Goal: Task Accomplishment & Management: Complete application form

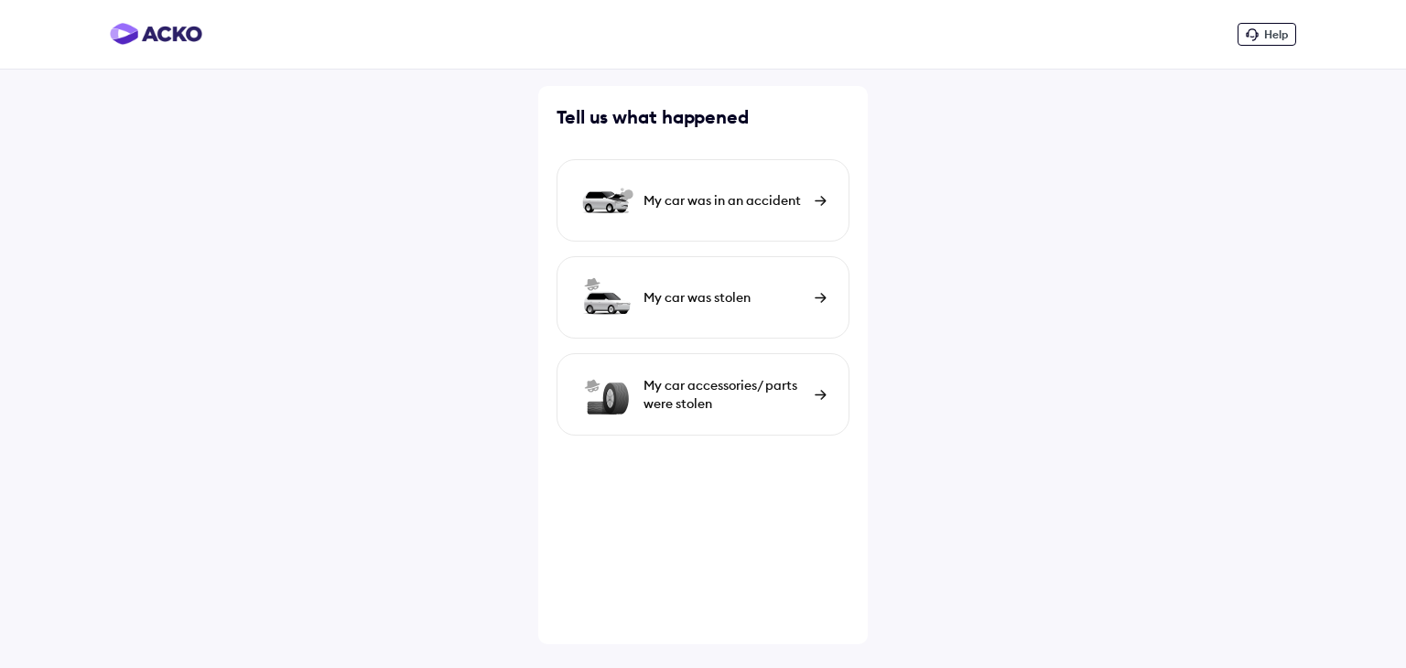
click at [736, 409] on div "My car accessories/ parts were stolen" at bounding box center [725, 394] width 162 height 37
click at [722, 186] on div "My car was in an accident" at bounding box center [703, 200] width 293 height 82
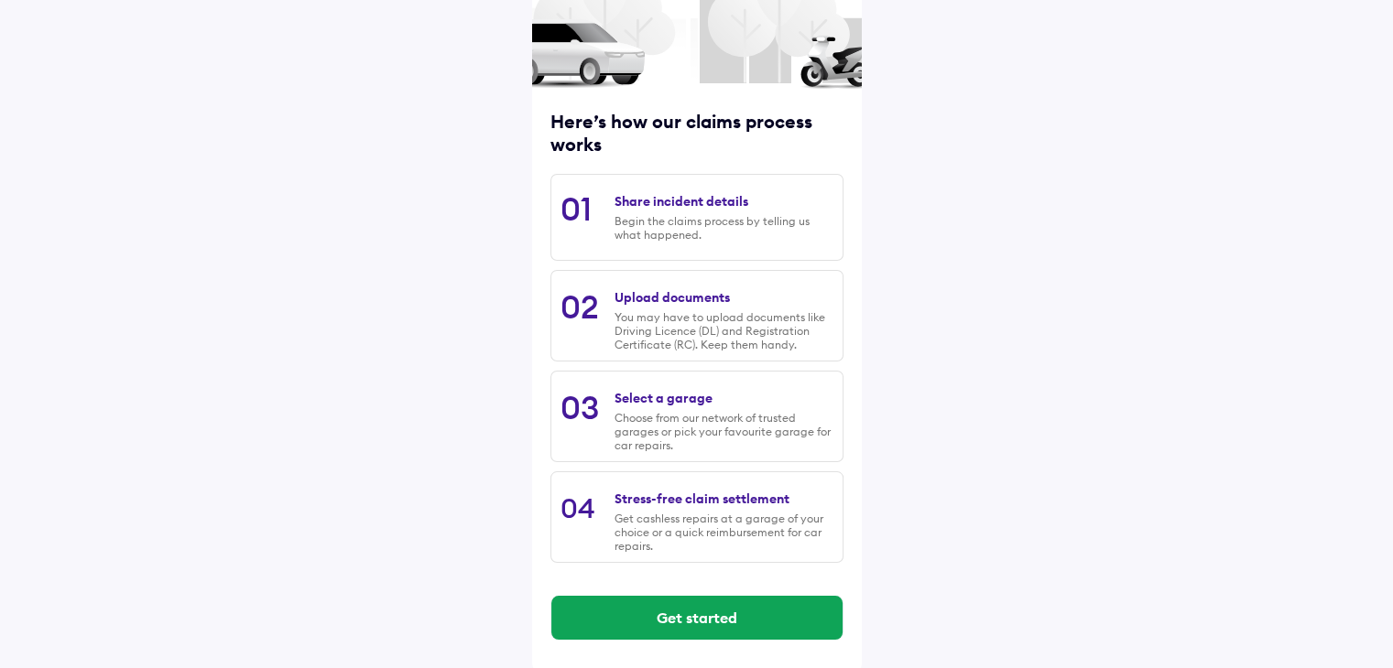
scroll to position [155, 0]
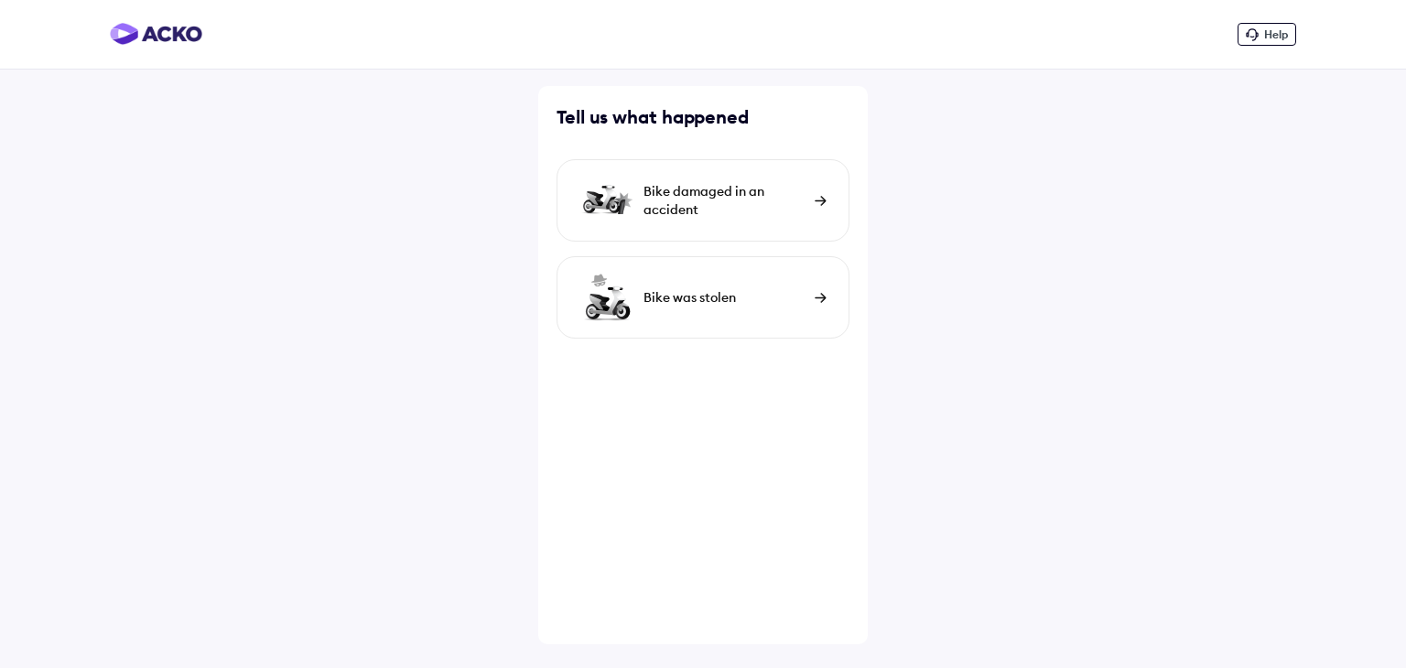
click at [754, 232] on div "Bike damaged in an accident" at bounding box center [703, 200] width 293 height 82
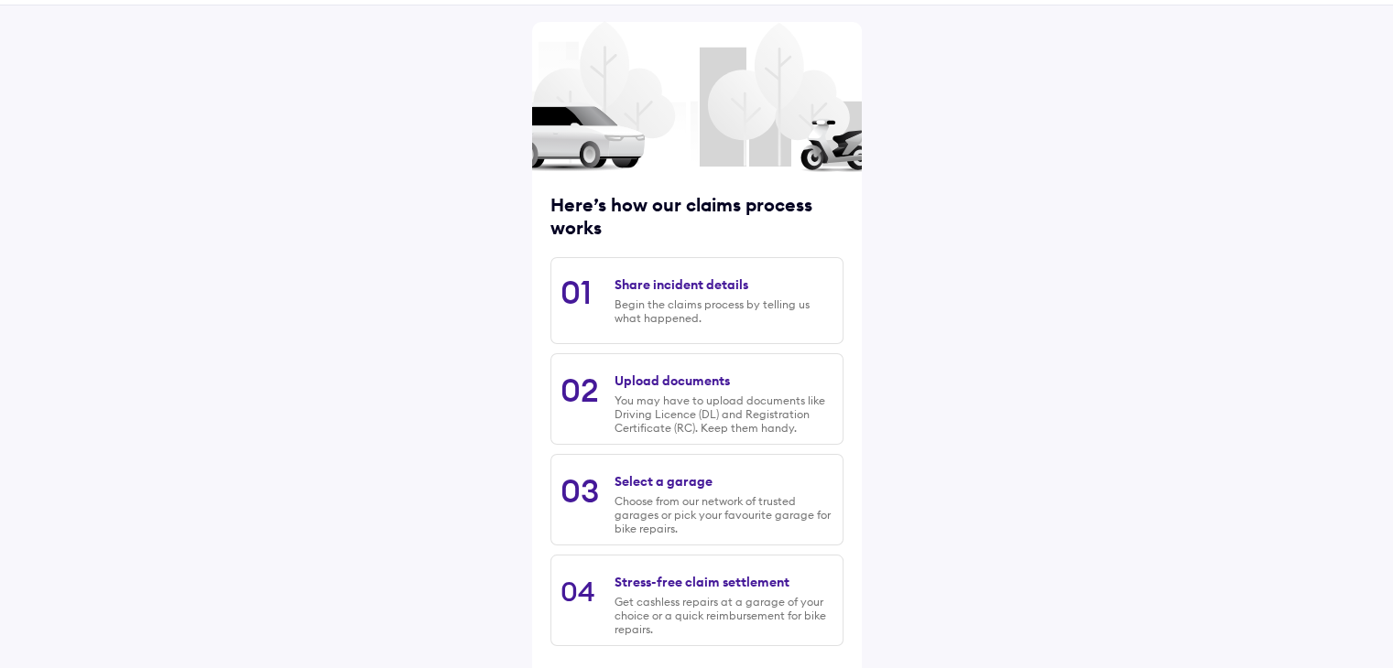
scroll to position [63, 0]
